Goal: Information Seeking & Learning: Understand process/instructions

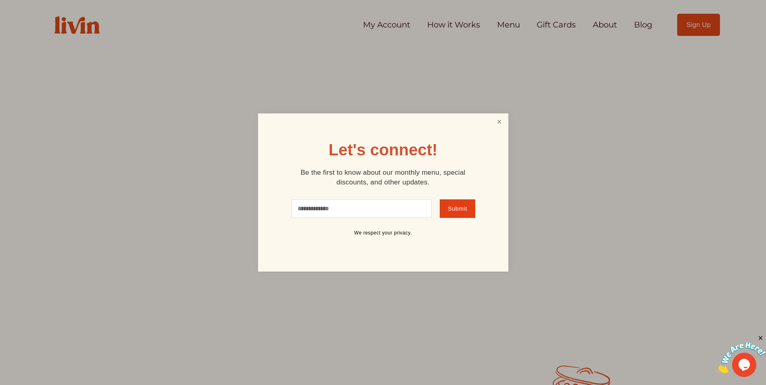
click at [501, 122] on link "Close" at bounding box center [498, 122] width 15 height 15
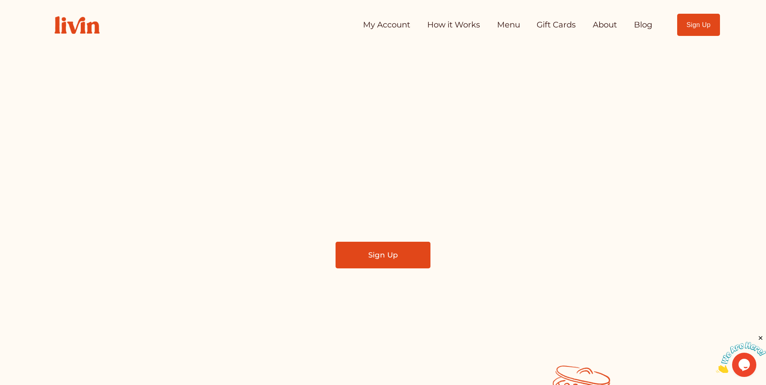
click at [466, 26] on link "How it Works" at bounding box center [453, 25] width 53 height 16
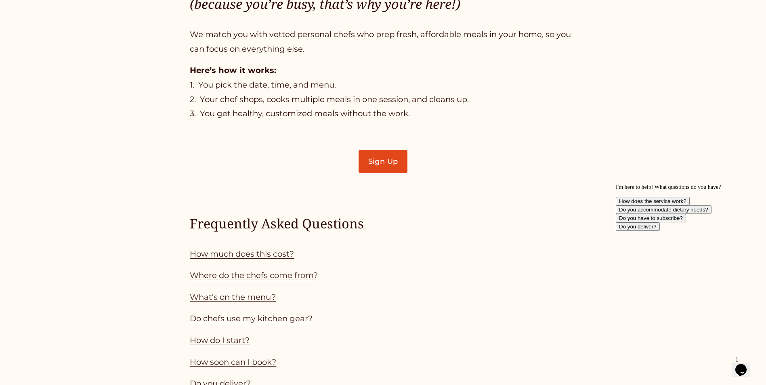
scroll to position [646, 0]
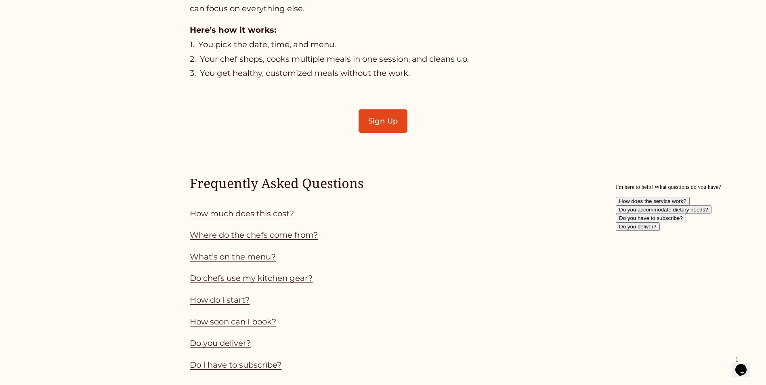
click at [279, 217] on link "How much does this cost?" at bounding box center [242, 214] width 104 height 10
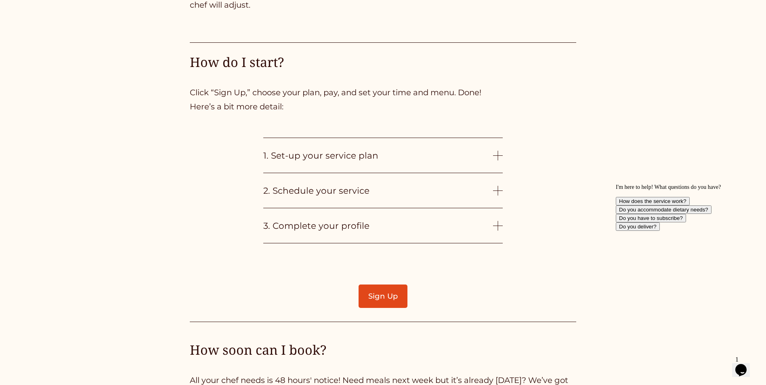
scroll to position [2044, 0]
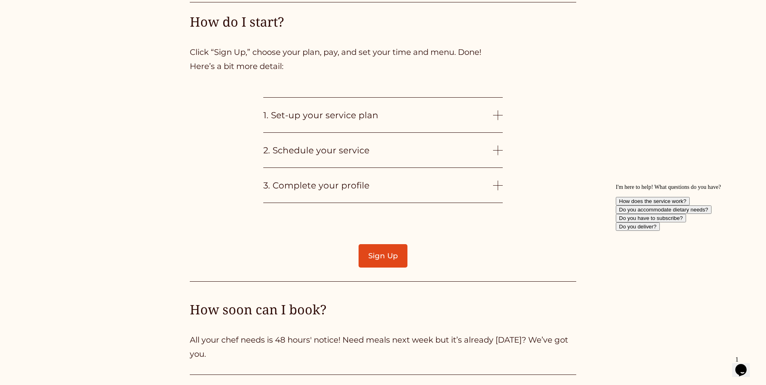
click at [475, 120] on span "1. Set-up your service plan" at bounding box center [378, 115] width 230 height 10
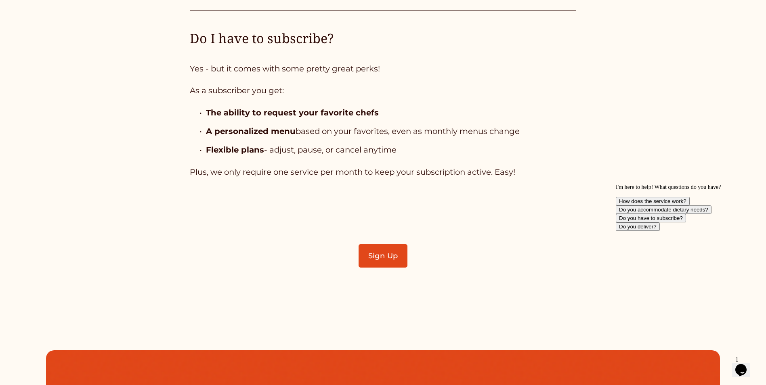
scroll to position [2528, 0]
